Goal: Complete application form

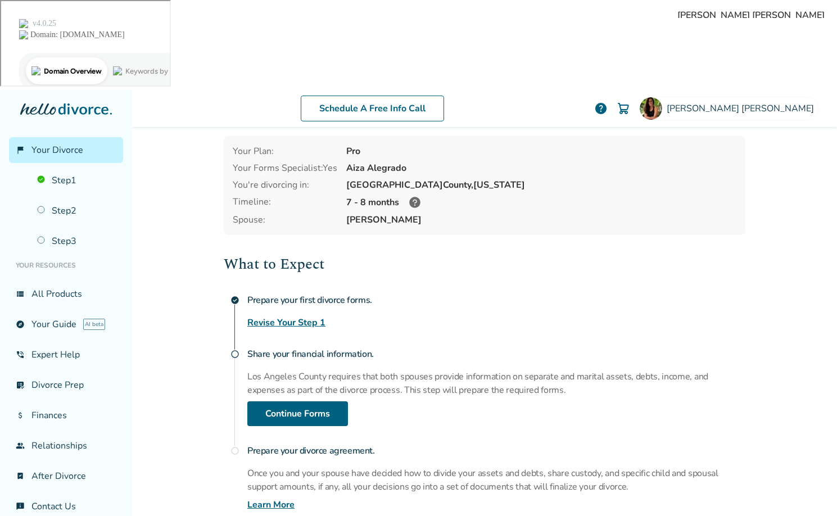
scroll to position [46, 0]
click at [300, 401] on link "Continue Forms" at bounding box center [297, 413] width 101 height 25
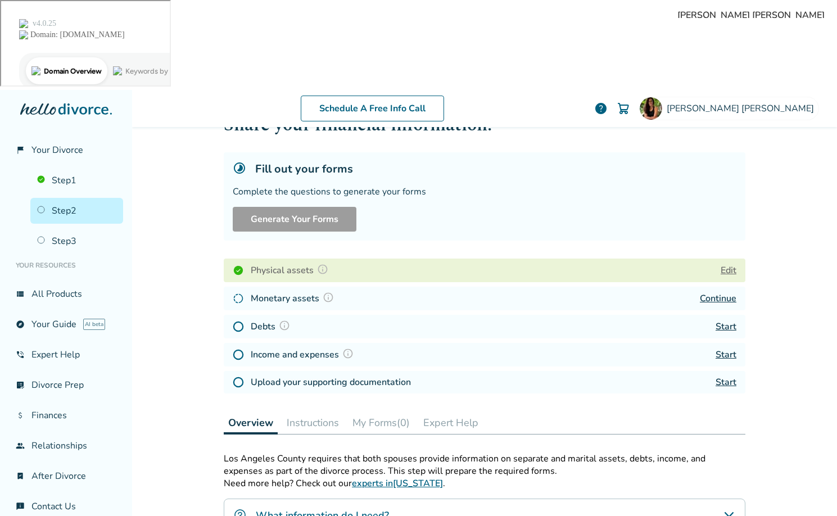
scroll to position [73, 0]
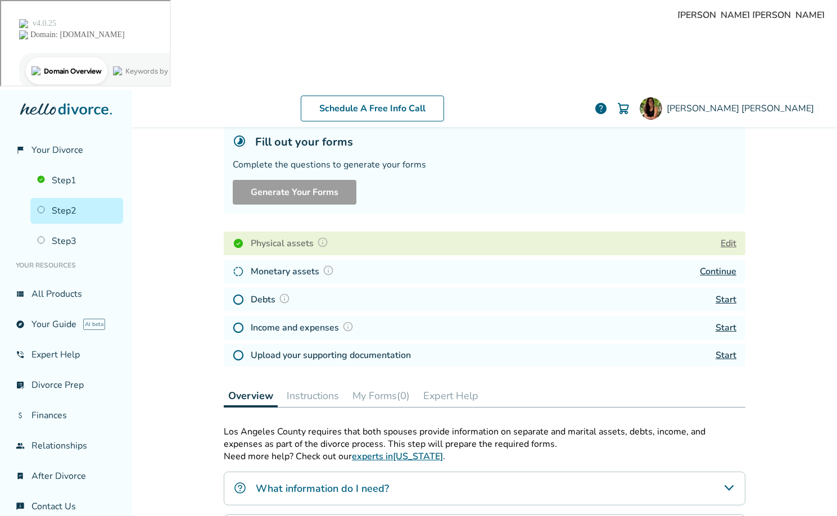
click at [324, 237] on img at bounding box center [322, 242] width 11 height 11
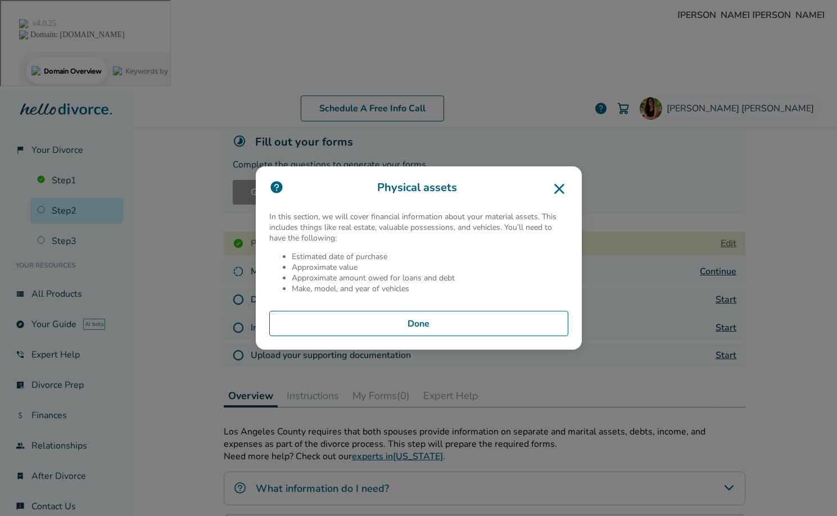
click at [561, 189] on icon at bounding box center [559, 189] width 18 height 18
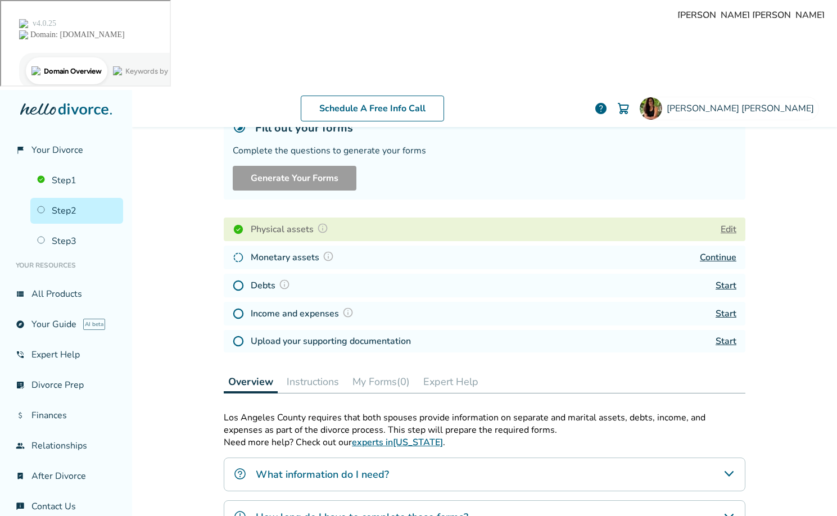
scroll to position [88, 0]
click at [727, 250] on link "Continue" at bounding box center [718, 256] width 37 height 12
